Goal: Information Seeking & Learning: Learn about a topic

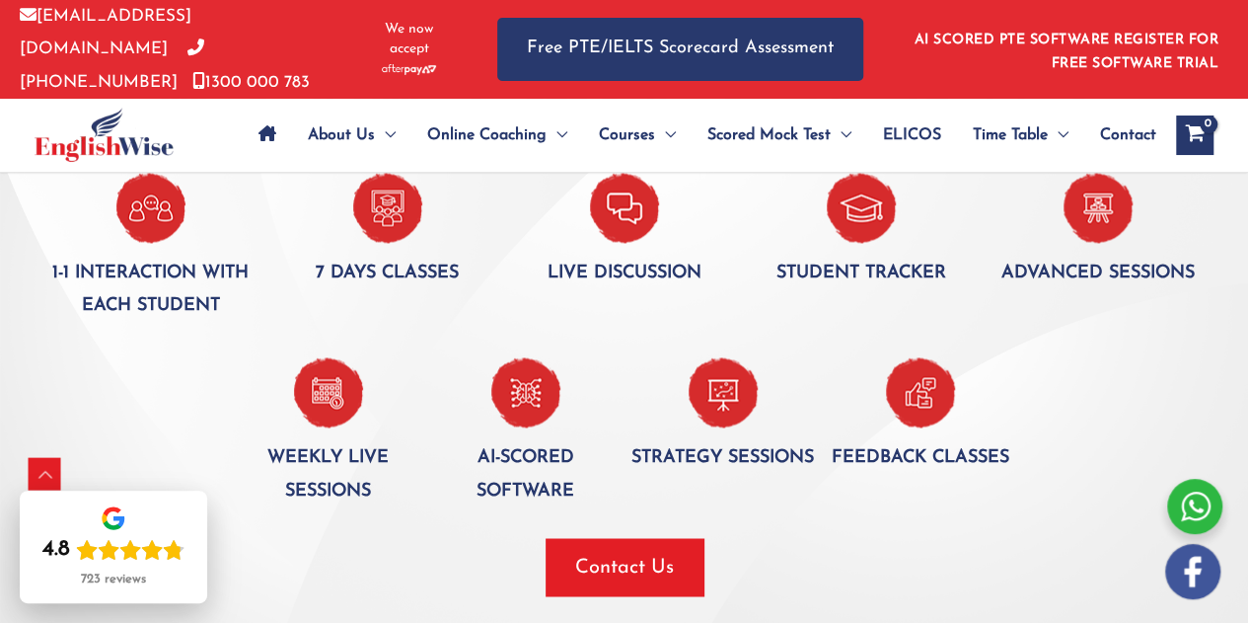
scroll to position [1353, 0]
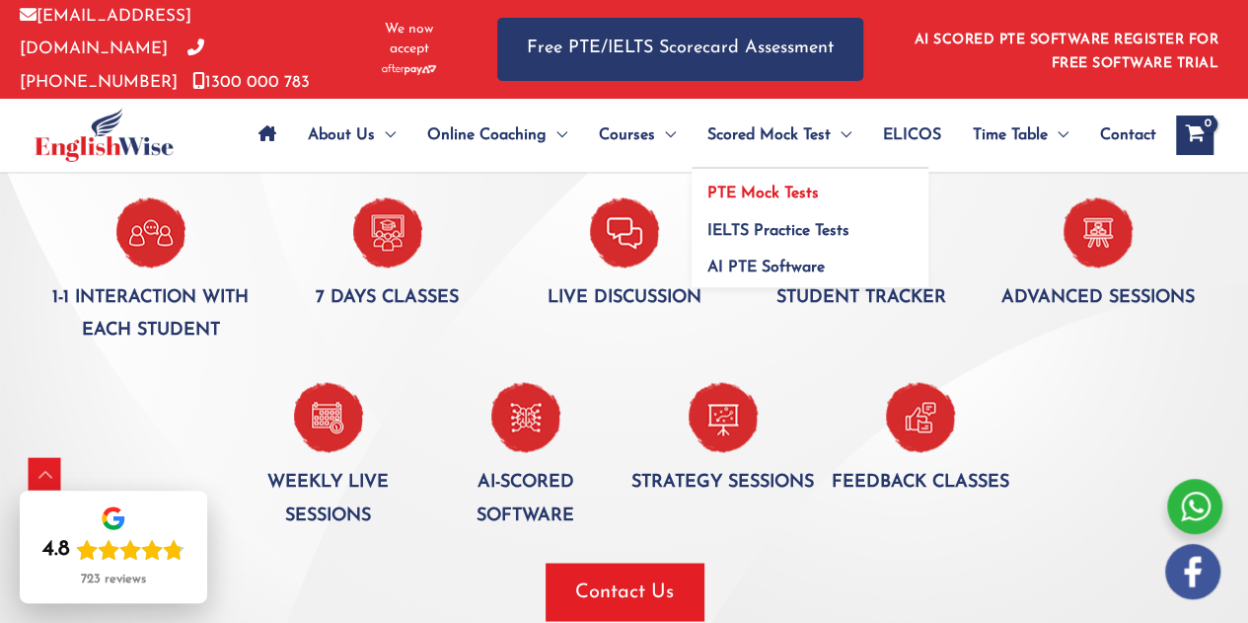
click at [794, 186] on span "PTE Mock Tests" at bounding box center [764, 194] width 112 height 16
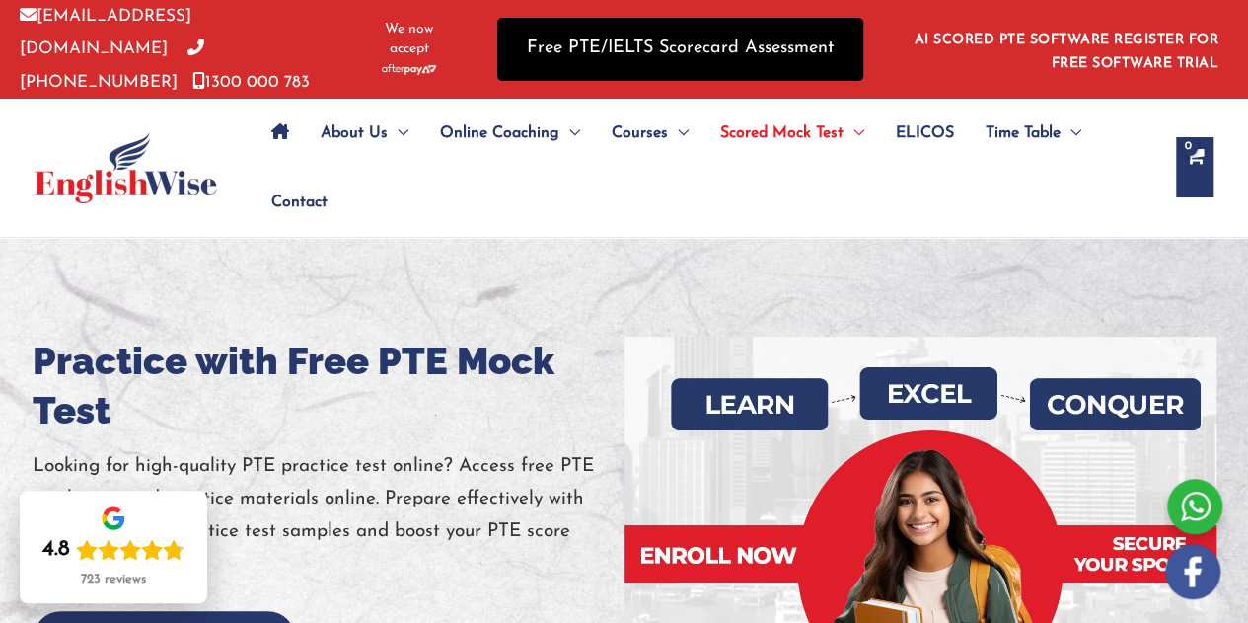
click at [726, 40] on link "Free PTE/IELTS Scorecard Assessment" at bounding box center [680, 49] width 366 height 62
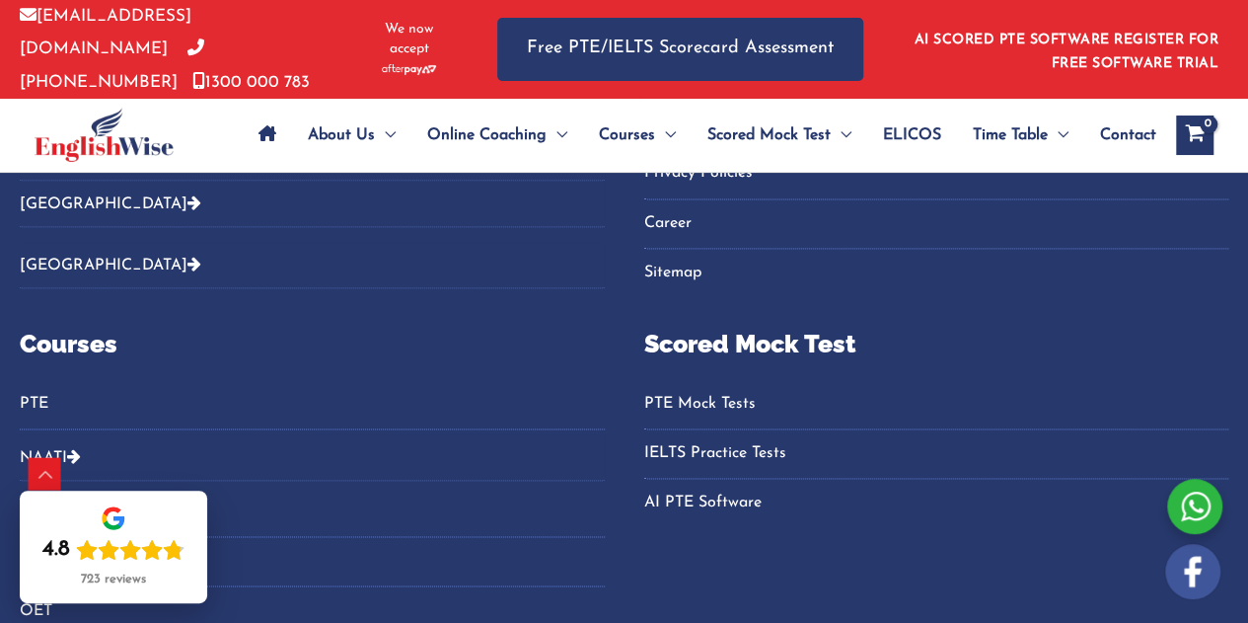
scroll to position [1312, 0]
